Goal: Find specific page/section: Find specific page/section

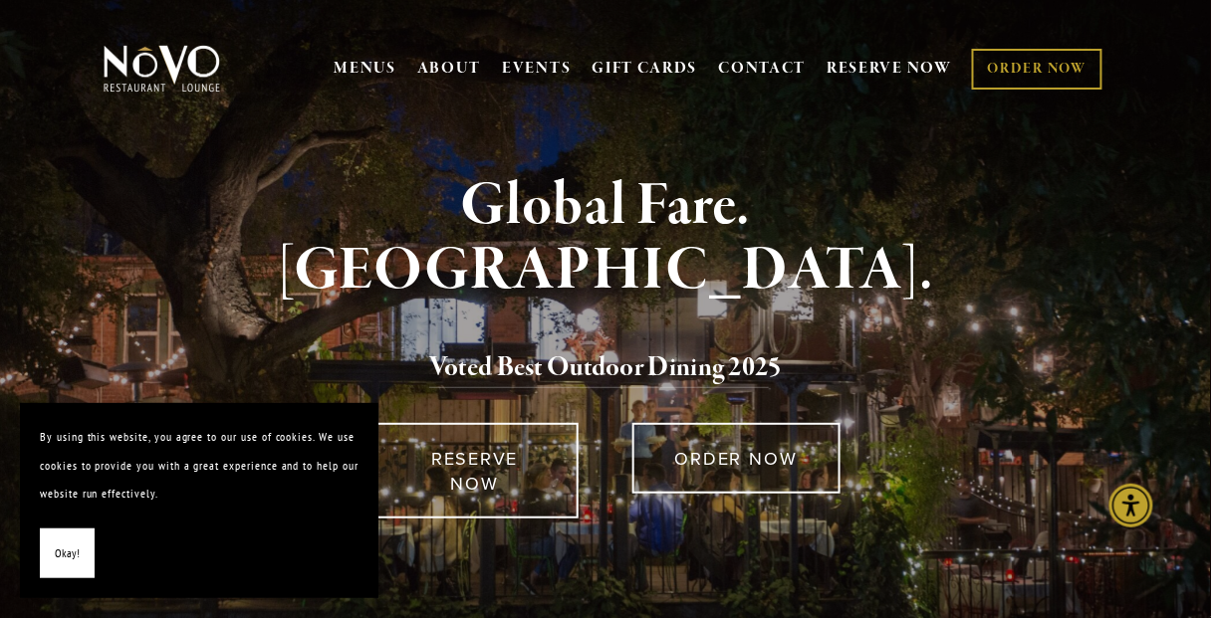
drag, startPoint x: 1223, startPoint y: 31, endPoint x: 1222, endPoint y: -36, distance: 66.7
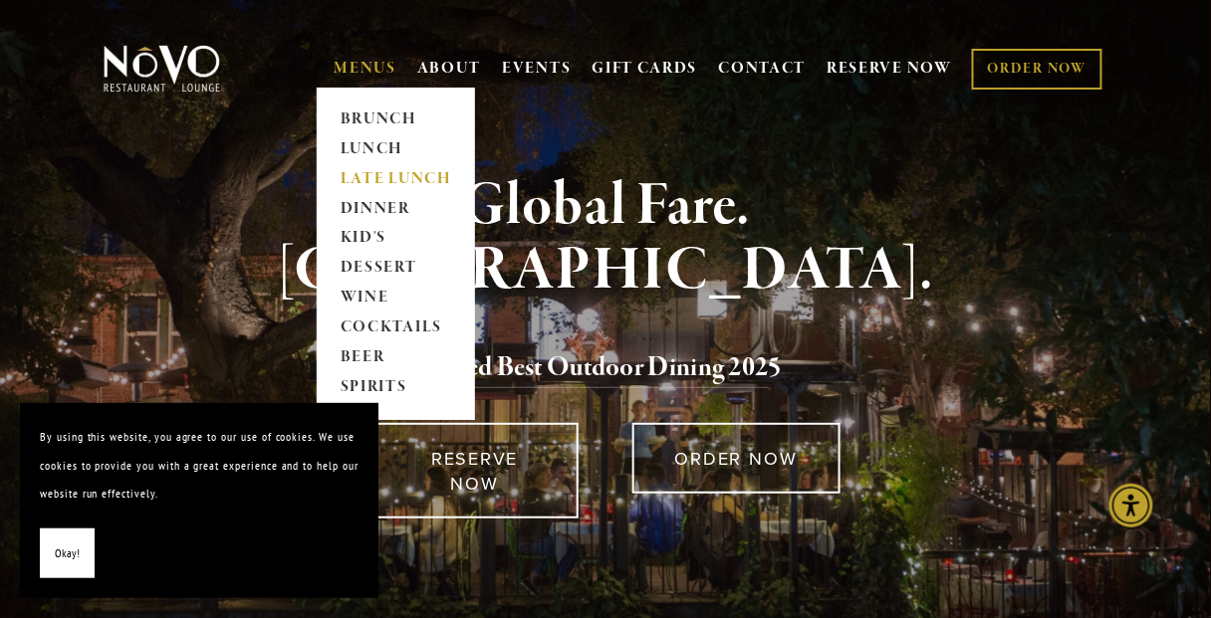
click at [378, 173] on link "LATE LUNCH" at bounding box center [396, 179] width 124 height 30
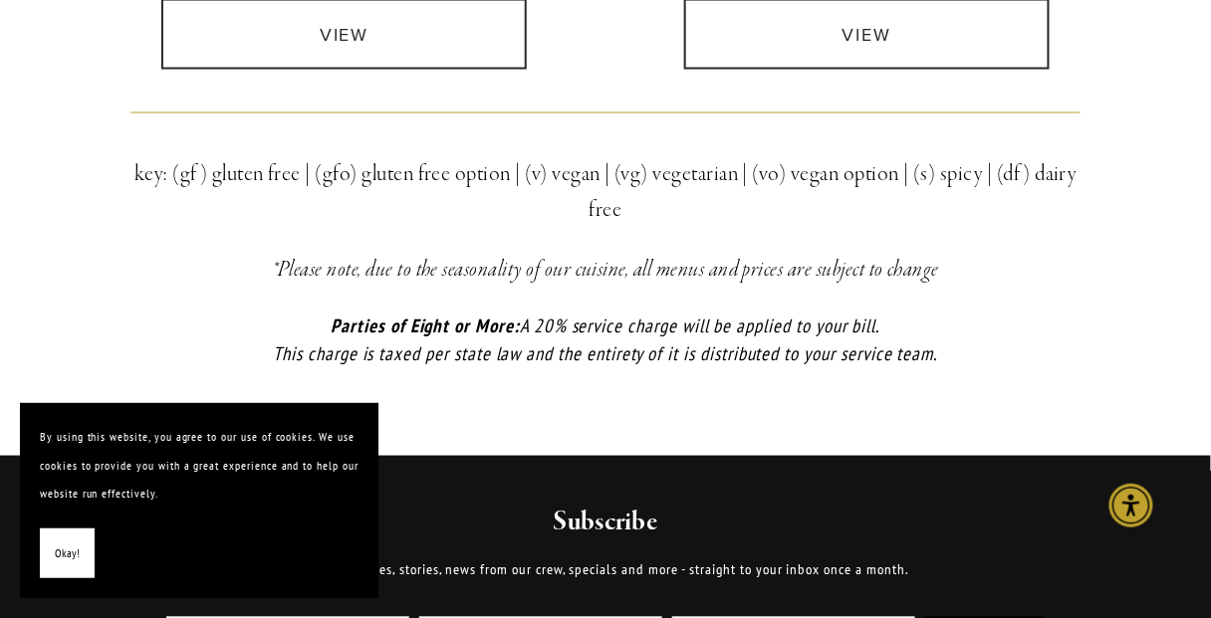
scroll to position [772, 0]
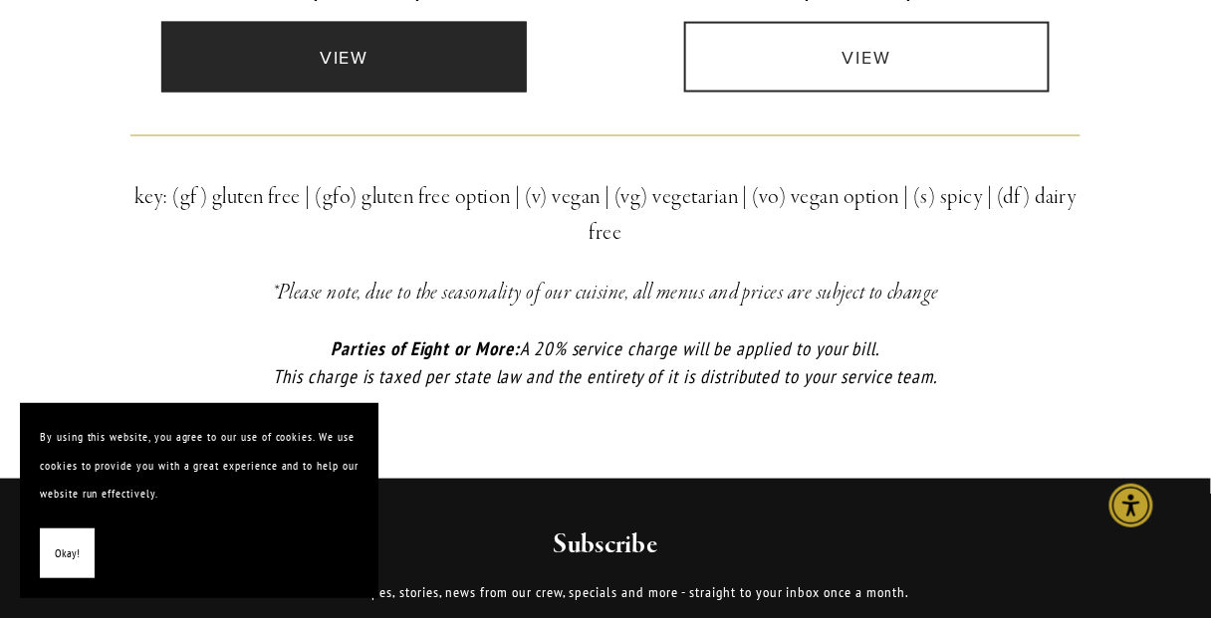
click at [322, 76] on link "view" at bounding box center [343, 57] width 365 height 71
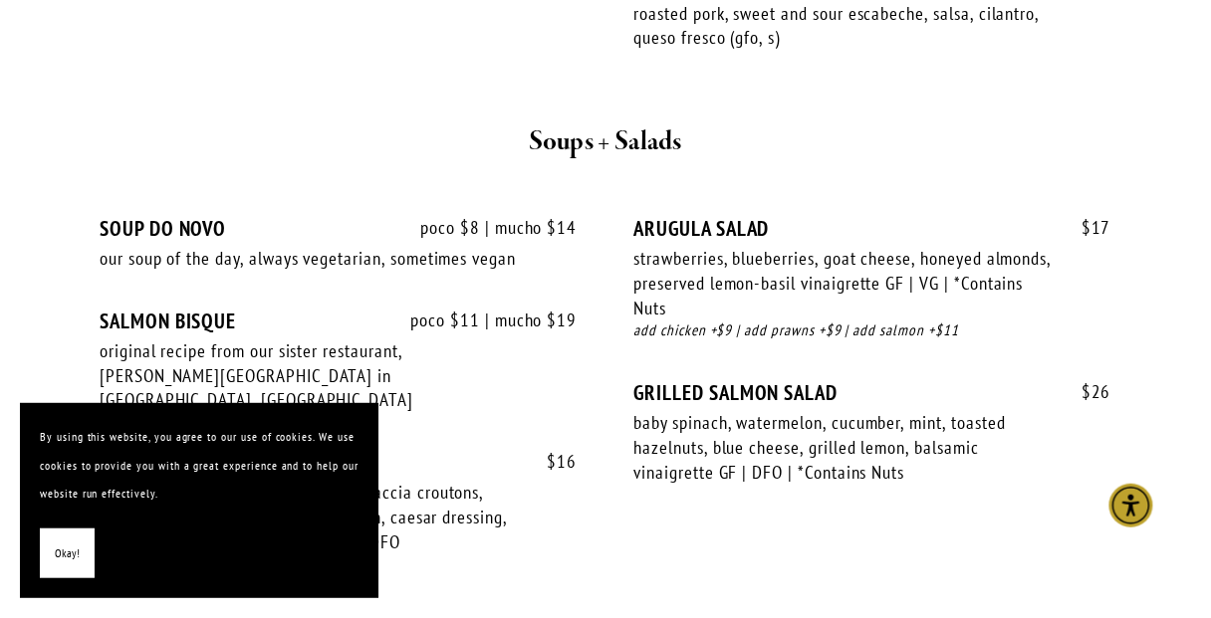
scroll to position [1667, 0]
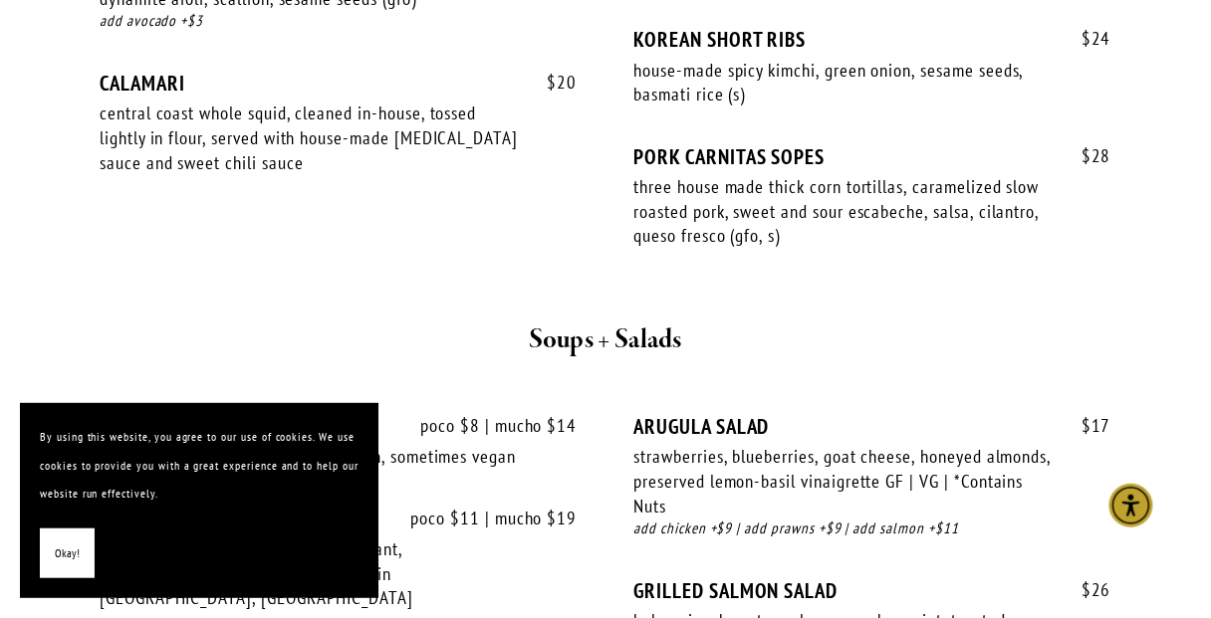
click at [1167, 60] on section "Late Lunch 2:30pm - 5pm, Monday - Saturday Small Bites $ 9 HOUSE SALAD mixed ma…" at bounding box center [605, 513] width 1211 height 3437
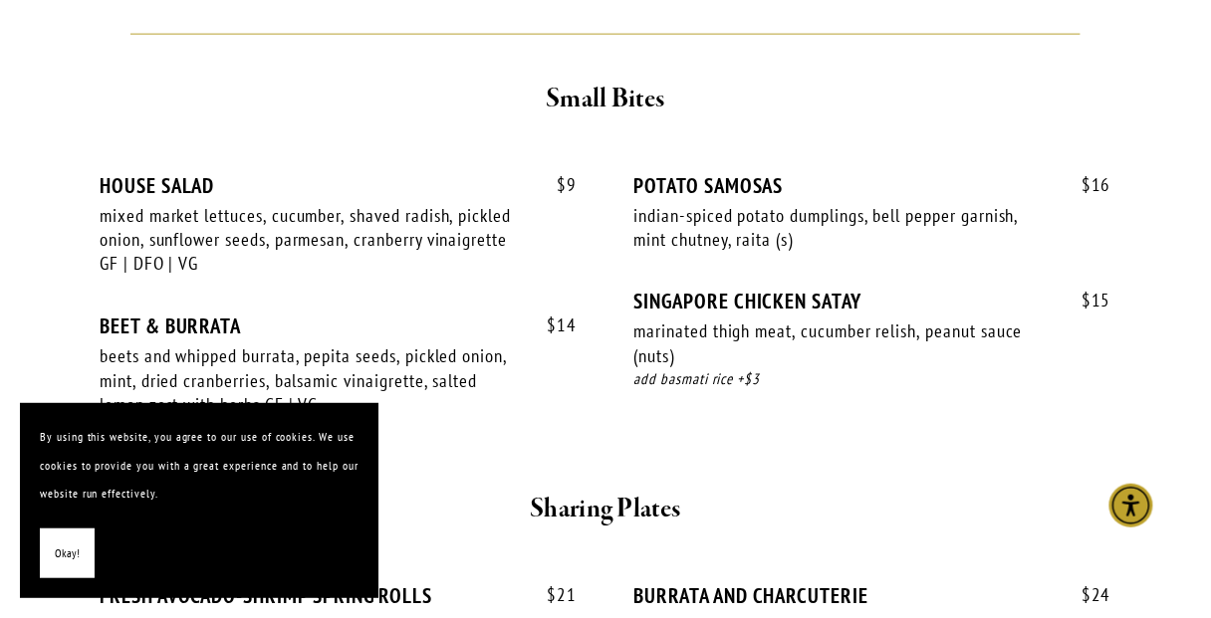
scroll to position [0, 0]
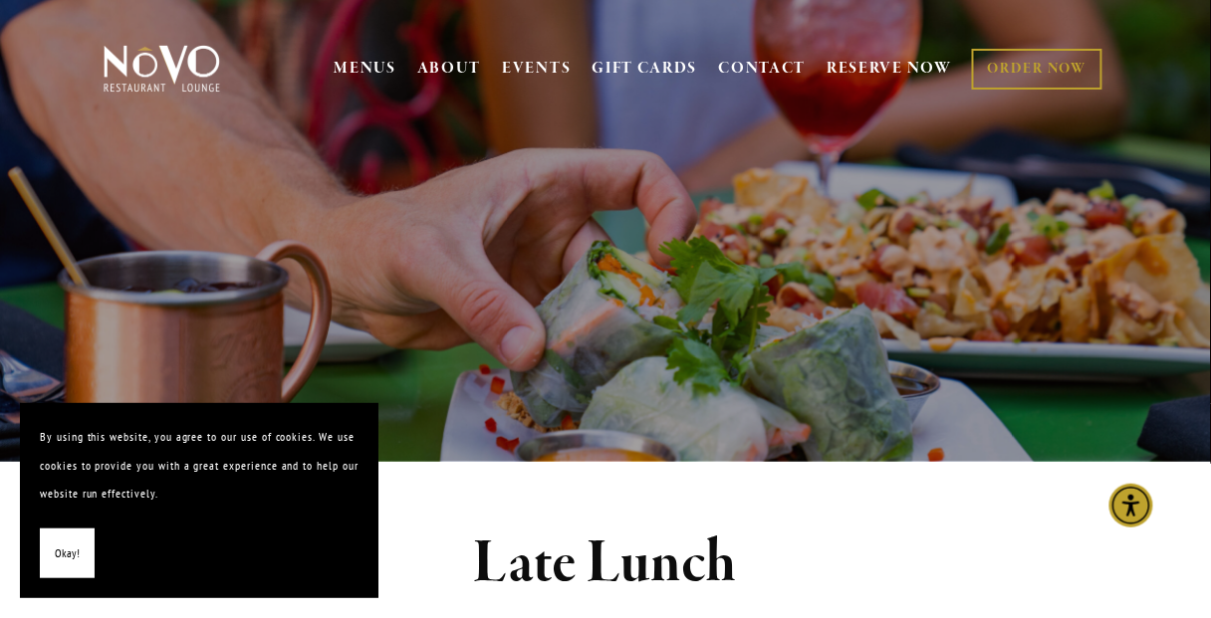
click at [76, 550] on span "Okay!" at bounding box center [67, 554] width 25 height 29
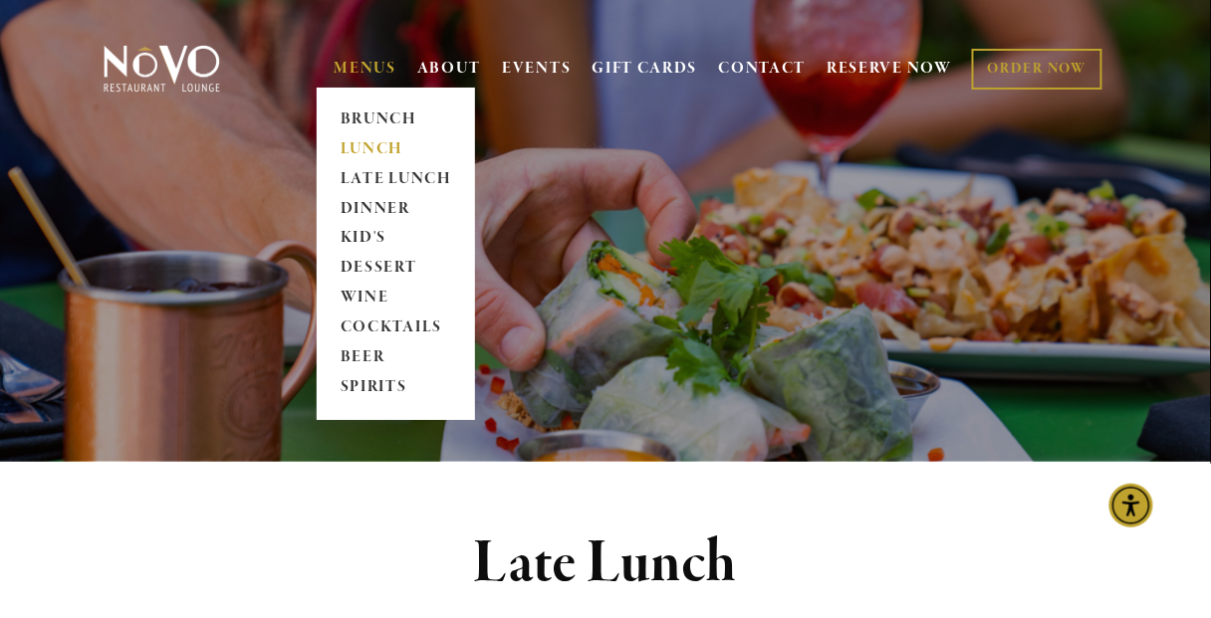
click at [377, 149] on link "LUNCH" at bounding box center [396, 149] width 124 height 30
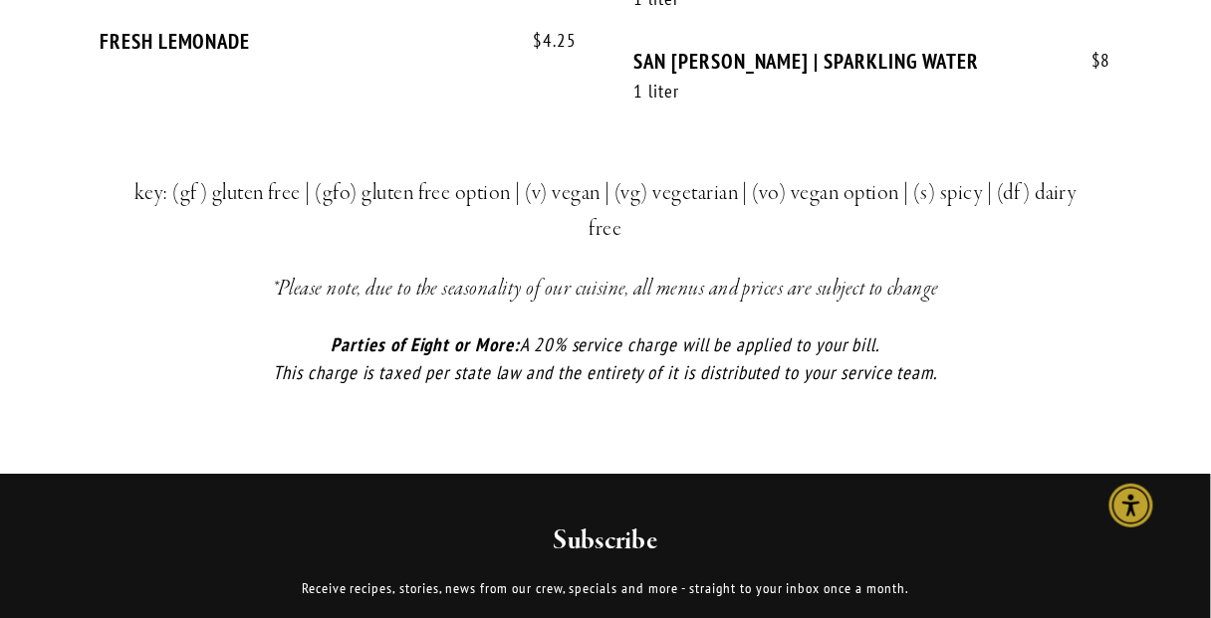
scroll to position [5232, 0]
